Goal: Task Accomplishment & Management: Use online tool/utility

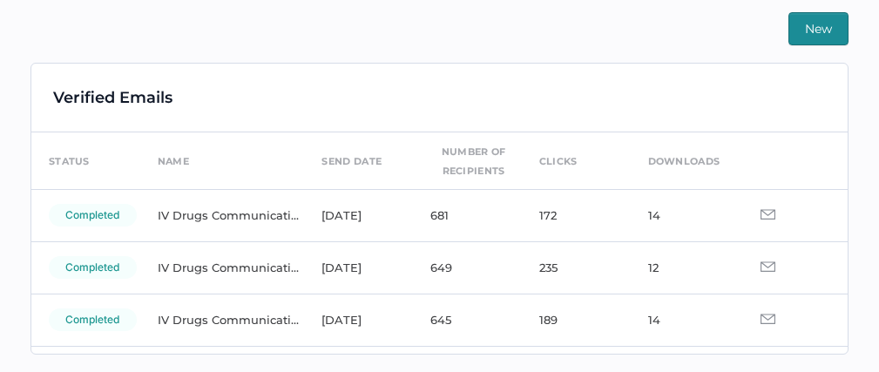
scroll to position [58, 0]
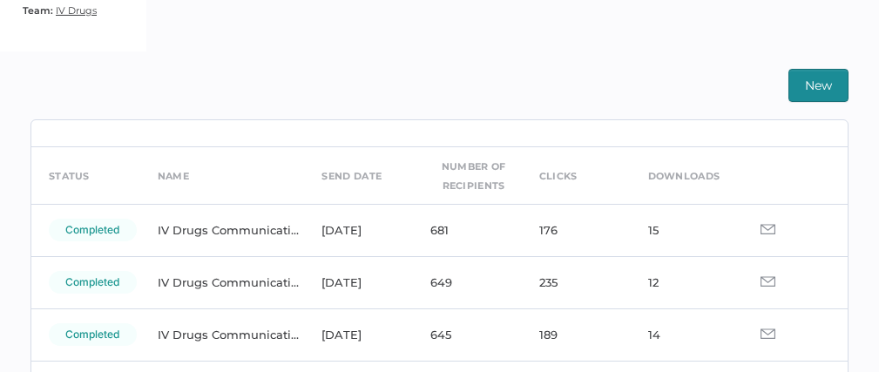
scroll to position [79, 0]
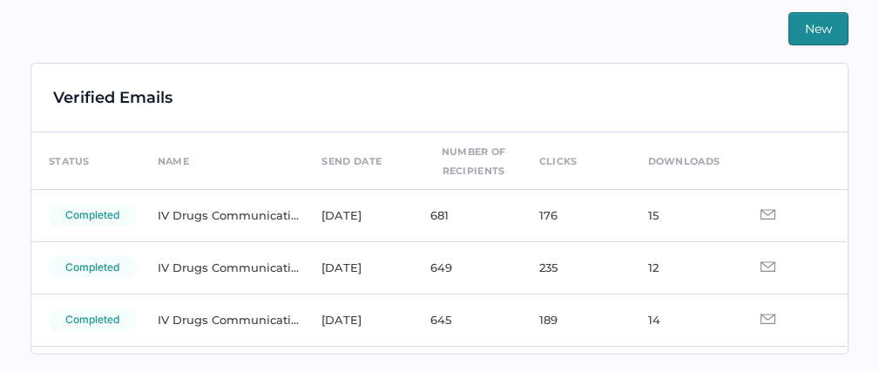
scroll to position [32, 0]
